Goal: Check status: Check status

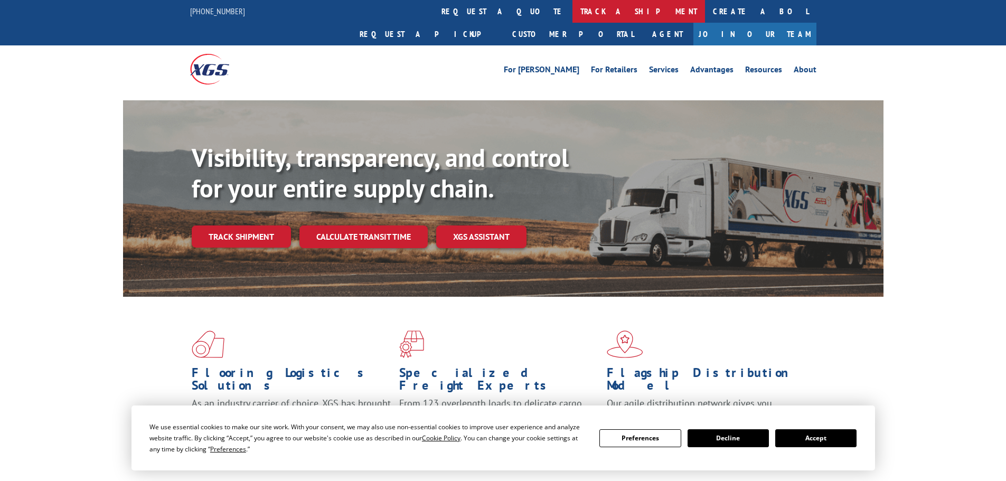
click at [573, 21] on link "track a shipment" at bounding box center [639, 11] width 133 height 23
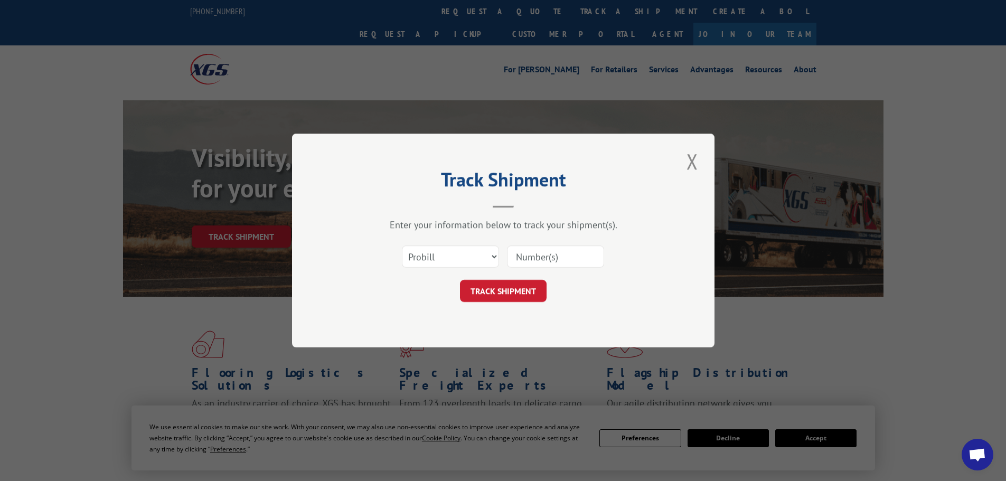
click at [541, 254] on input at bounding box center [555, 257] width 97 height 22
paste input "17153295"
type input "17153295"
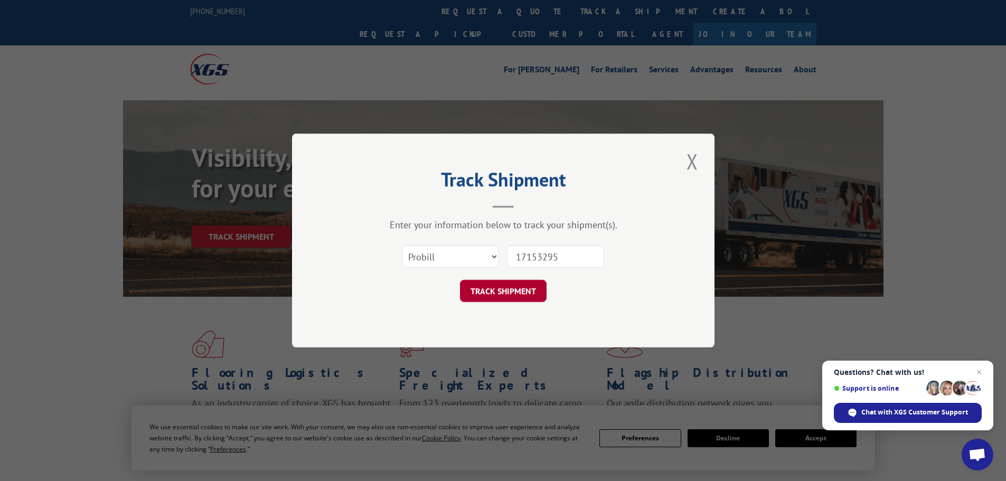
click at [521, 295] on button "TRACK SHIPMENT" at bounding box center [503, 291] width 87 height 22
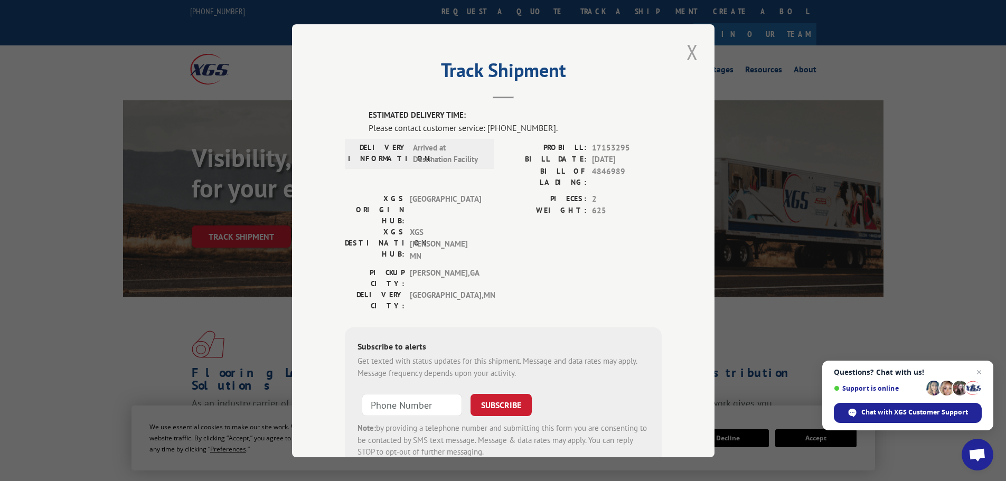
click at [688, 55] on button "Close modal" at bounding box center [693, 52] width 18 height 29
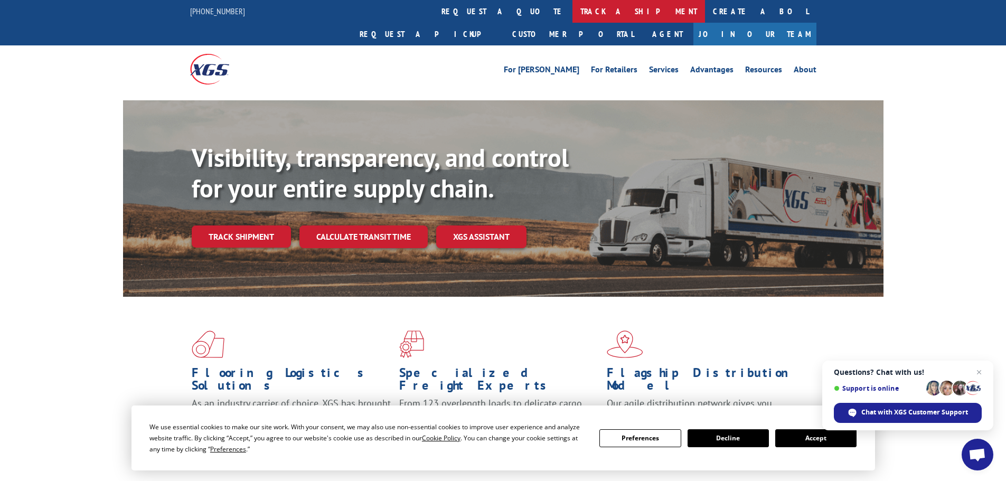
click at [573, 19] on link "track a shipment" at bounding box center [639, 11] width 133 height 23
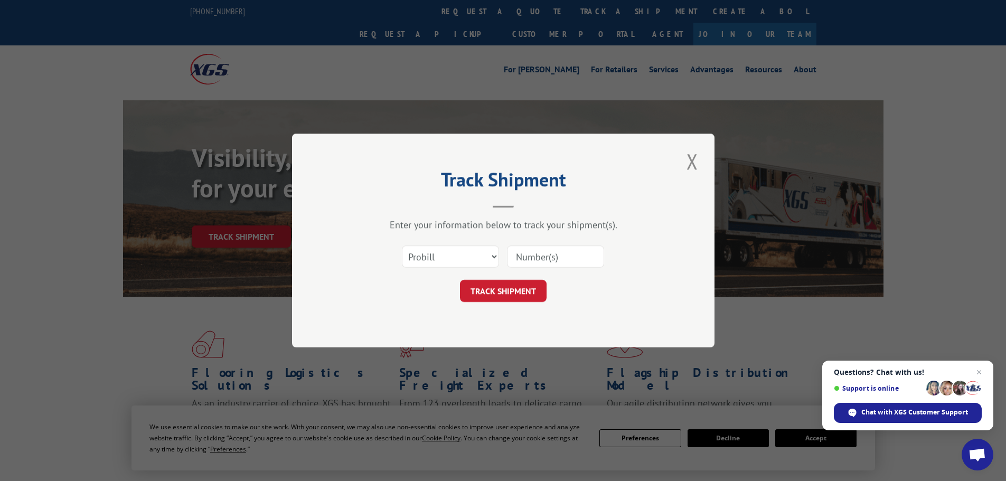
click at [558, 253] on input at bounding box center [555, 257] width 97 height 22
paste input "17153295"
type input "17153295"
click at [494, 304] on div "Track Shipment Enter your information below to track your shipment(s). Select c…" at bounding box center [503, 241] width 423 height 214
click at [495, 294] on button "TRACK SHIPMENT" at bounding box center [503, 291] width 87 height 22
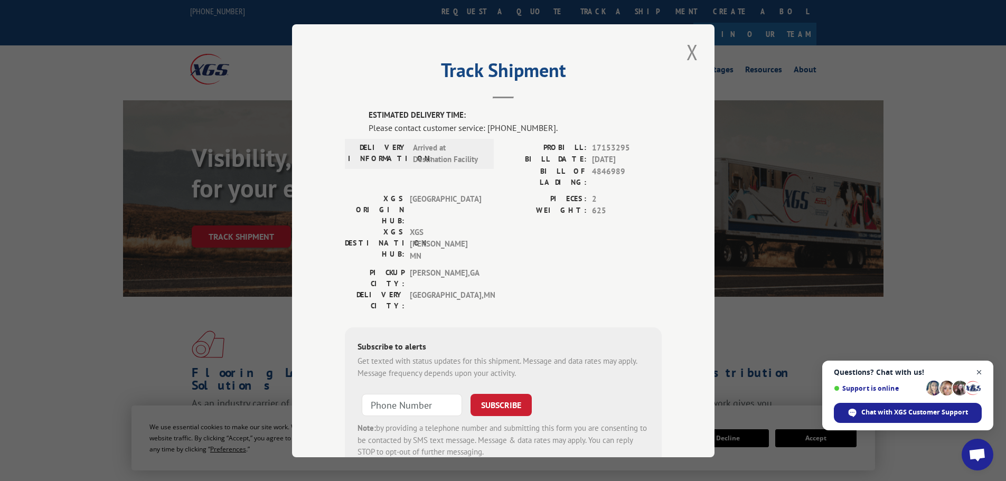
click at [980, 369] on span "Open chat" at bounding box center [979, 372] width 13 height 13
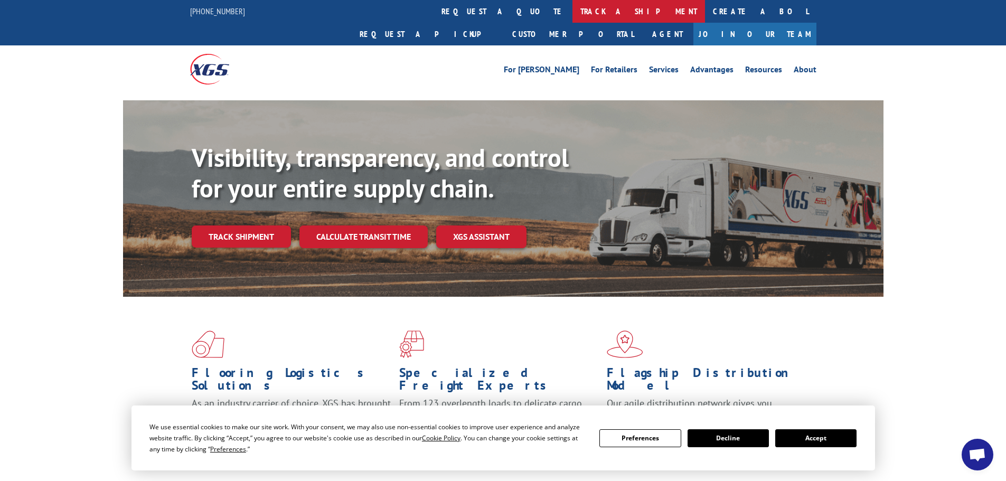
click at [573, 11] on link "track a shipment" at bounding box center [639, 11] width 133 height 23
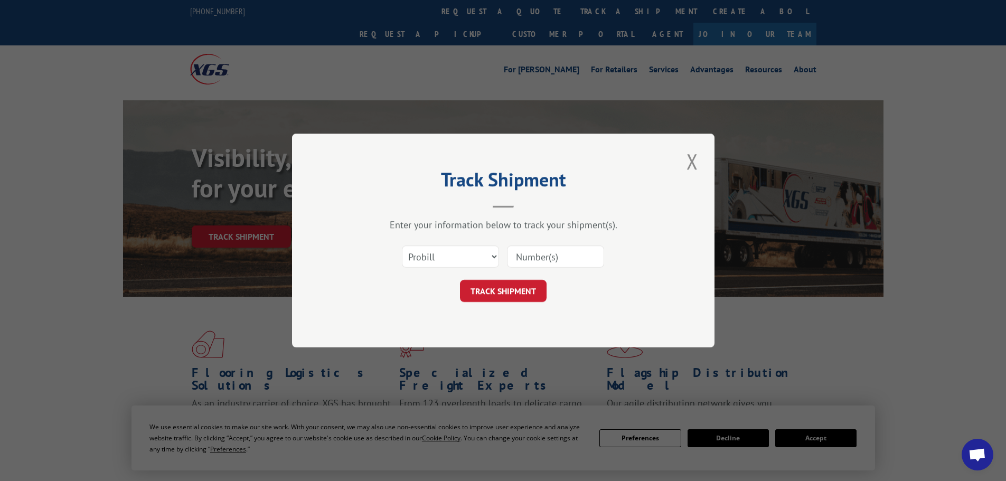
click at [534, 257] on input at bounding box center [555, 257] width 97 height 22
paste input "17307313"
type input "17307313"
click at [512, 293] on button "TRACK SHIPMENT" at bounding box center [503, 291] width 87 height 22
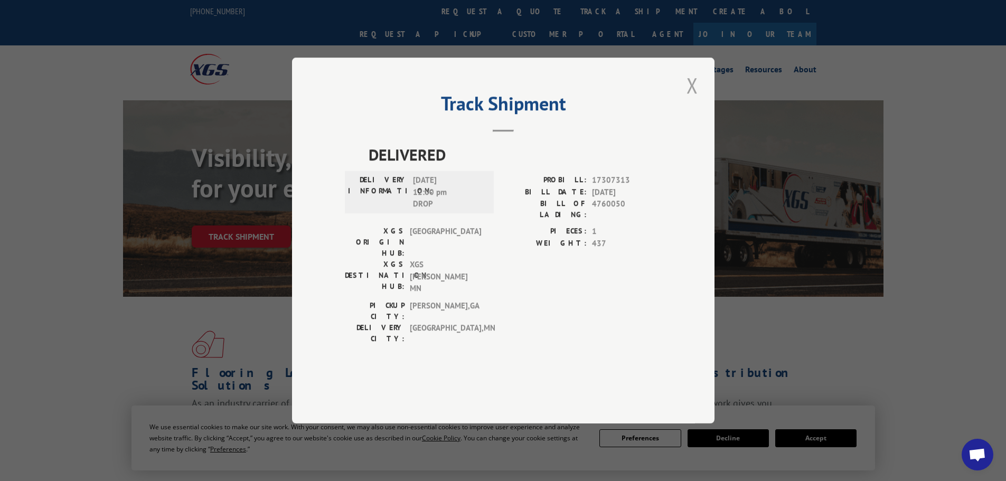
click at [694, 100] on button "Close modal" at bounding box center [693, 85] width 18 height 29
